Goal: Find specific page/section: Find specific page/section

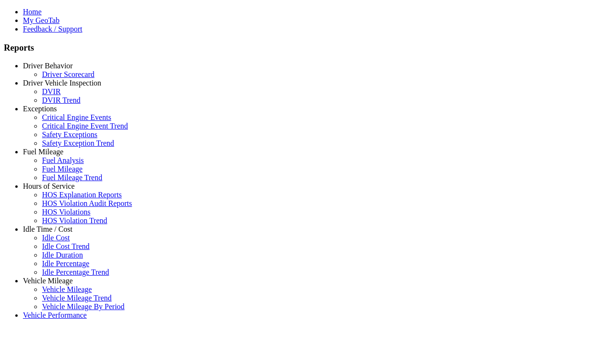
click at [55, 233] on link "Idle Time / Cost" at bounding box center [48, 229] width 50 height 8
click at [62, 268] on link "Idle Percentage Trend" at bounding box center [75, 272] width 67 height 8
select select "**********"
